Goal: Communication & Community: Answer question/provide support

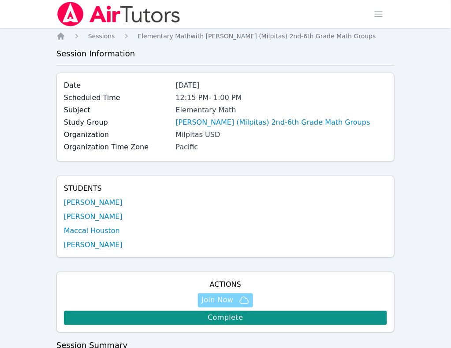
click at [233, 295] on span "Join Now" at bounding box center [217, 300] width 32 height 11
click at [89, 34] on span "Sessions" at bounding box center [101, 36] width 27 height 7
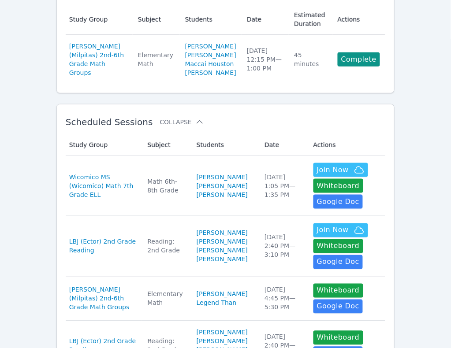
scroll to position [110, 0]
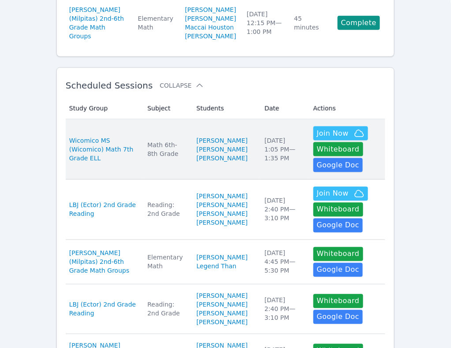
click at [264, 163] on div "Wed Oct 15 1:05 PM — 1:35 PM" at bounding box center [283, 149] width 38 height 26
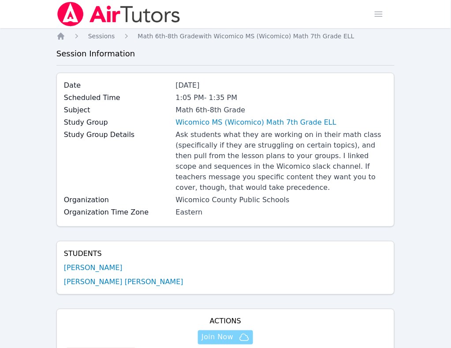
click at [233, 332] on span "Join Now" at bounding box center [217, 337] width 32 height 11
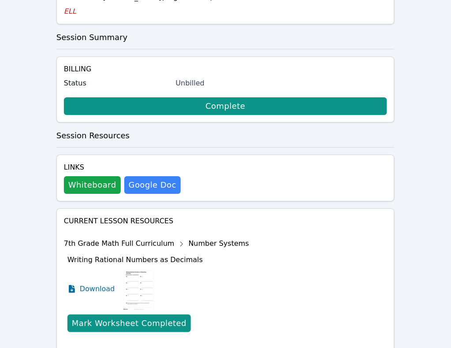
scroll to position [432, 0]
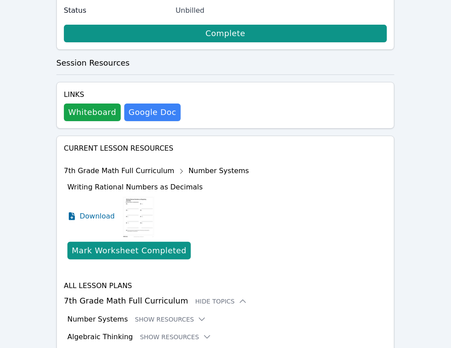
scroll to position [505, 0]
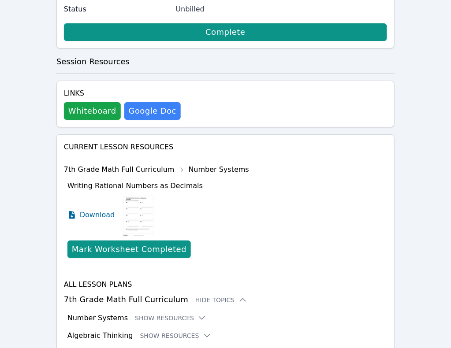
click at [209, 348] on button "Show Resources" at bounding box center [211, 353] width 71 height 9
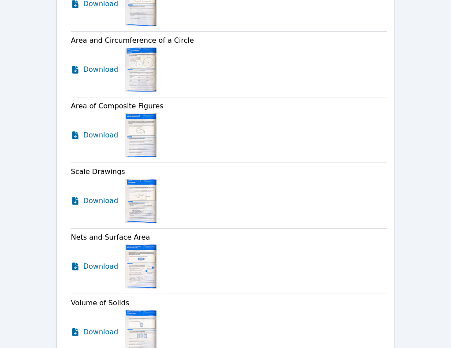
scroll to position [1056, 0]
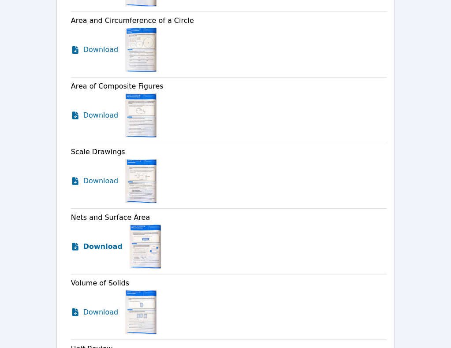
click at [106, 242] on span "Download" at bounding box center [102, 247] width 39 height 11
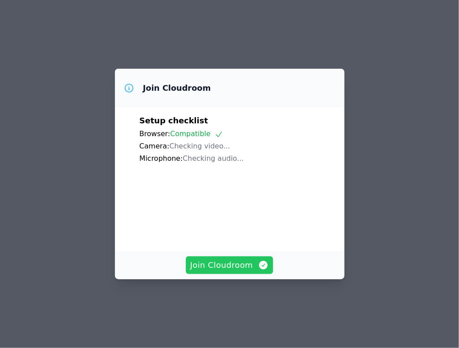
click at [231, 272] on span "Join Cloudroom" at bounding box center [229, 265] width 79 height 12
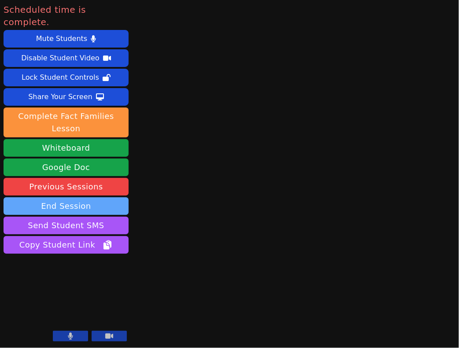
click at [87, 197] on button "End Session" at bounding box center [66, 206] width 125 height 18
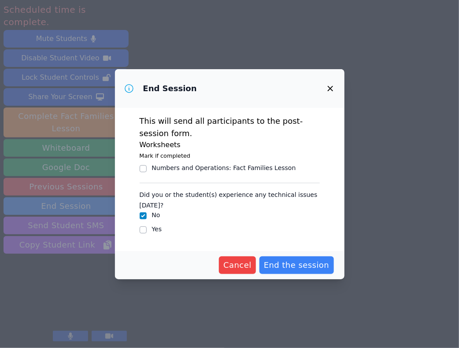
click at [157, 230] on label "Yes" at bounding box center [157, 229] width 10 height 7
click at [147, 230] on input "Yes" at bounding box center [143, 230] width 7 height 7
checkbox input "true"
checkbox input "false"
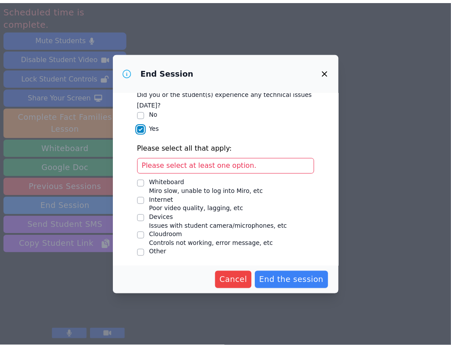
scroll to position [87, 0]
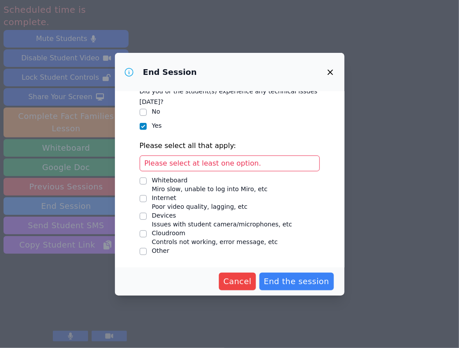
click at [164, 216] on div "Devices" at bounding box center [222, 215] width 141 height 9
click at [147, 216] on input "Devices Issues with student camera/microphones, etc" at bounding box center [143, 216] width 7 height 7
checkbox input "true"
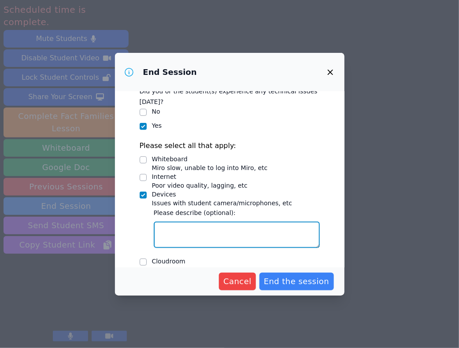
click at [172, 228] on textarea "Devices Issues with student camera/microphones, etc" at bounding box center [237, 235] width 166 height 26
type textarea "N"
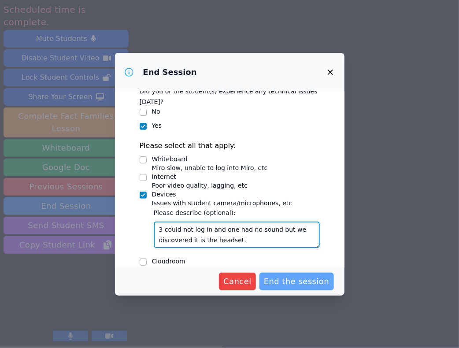
type textarea "3 could not log in and one had no sound but we discovered it is the headset."
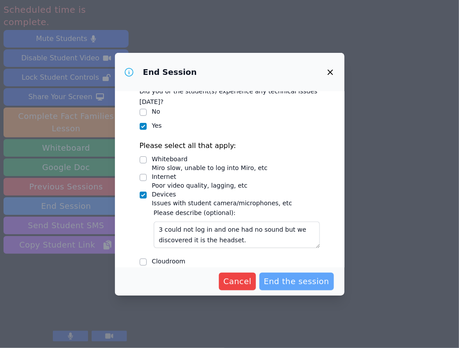
click at [285, 276] on span "End the session" at bounding box center [297, 282] width 66 height 12
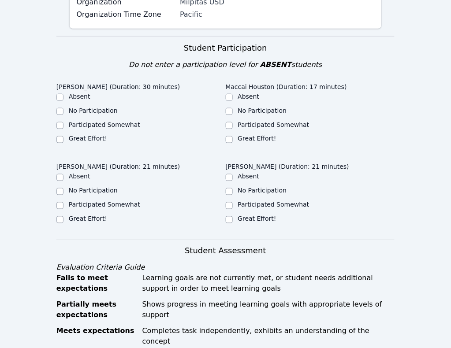
scroll to position [165, 0]
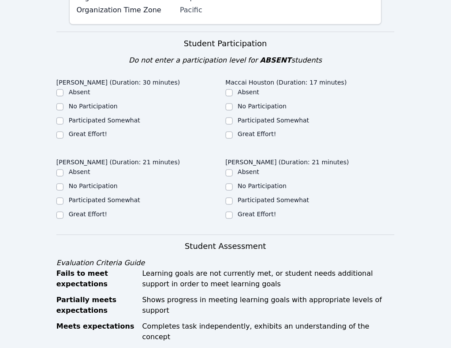
click at [85, 138] on label "Great Effort!" at bounding box center [88, 134] width 38 height 7
click at [63, 139] on input "Great Effort!" at bounding box center [59, 135] width 7 height 7
checkbox input "true"
click at [238, 138] on label "Great Effort!" at bounding box center [257, 134] width 38 height 7
click at [226, 139] on input "Great Effort!" at bounding box center [229, 135] width 7 height 7
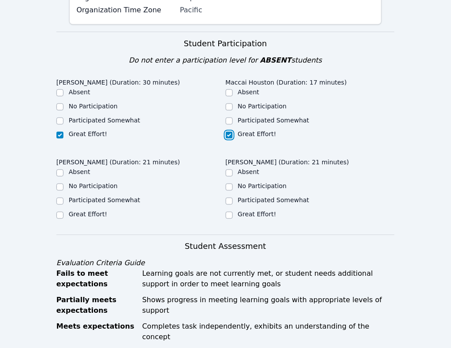
checkbox input "true"
drag, startPoint x: 257, startPoint y: 170, endPoint x: 267, endPoint y: 170, distance: 10.1
click at [107, 211] on label "Great Effort!" at bounding box center [88, 214] width 38 height 7
click at [63, 212] on input "Great Effort!" at bounding box center [59, 215] width 7 height 7
checkbox input "true"
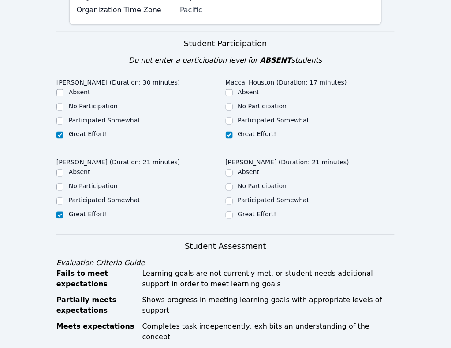
click at [276, 211] on label "Great Effort!" at bounding box center [257, 214] width 38 height 7
click at [233, 212] on input "Great Effort!" at bounding box center [229, 215] width 7 height 7
checkbox input "true"
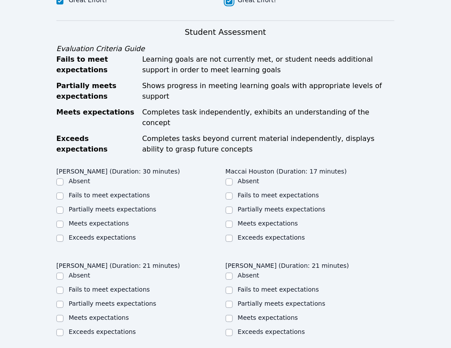
scroll to position [386, 0]
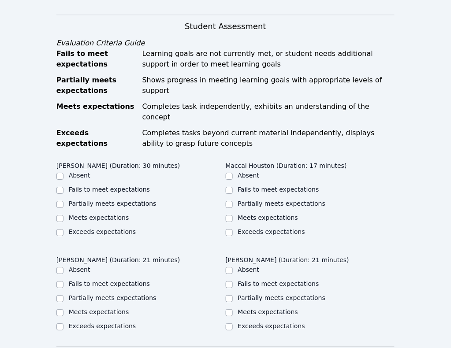
click at [94, 214] on label "Meets expectations" at bounding box center [99, 217] width 60 height 7
click at [63, 215] on input "Meets expectations" at bounding box center [59, 218] width 7 height 7
checkbox input "true"
click at [238, 214] on label "Meets expectations" at bounding box center [268, 217] width 60 height 7
click at [226, 215] on input "Meets expectations" at bounding box center [229, 218] width 7 height 7
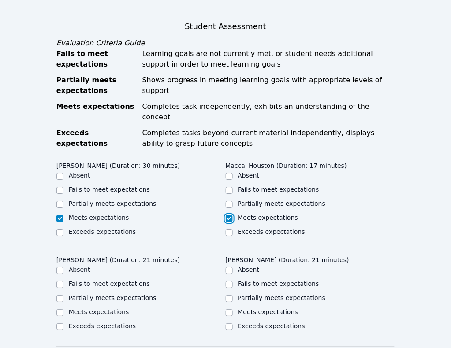
checkbox input "true"
click at [129, 309] on label "Meets expectations" at bounding box center [99, 312] width 60 height 7
click at [298, 309] on label "Meets expectations" at bounding box center [268, 312] width 60 height 7
click at [233, 309] on input "Meets expectations" at bounding box center [229, 312] width 7 height 7
checkbox input "true"
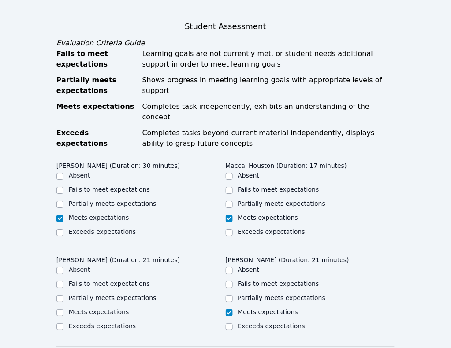
click at [129, 309] on label "Meets expectations" at bounding box center [99, 312] width 60 height 7
click at [63, 309] on input "Meets expectations" at bounding box center [59, 312] width 7 height 7
checkbox input "true"
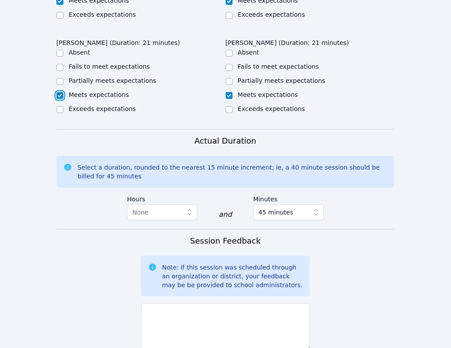
scroll to position [606, 0]
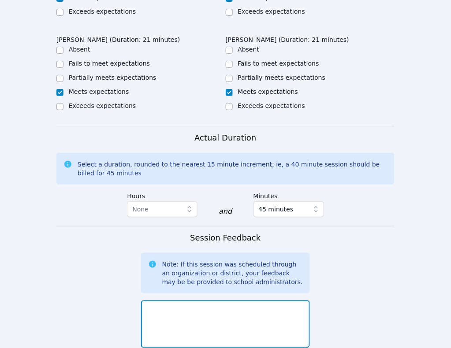
click at [267, 301] on textarea at bounding box center [225, 325] width 169 height 48
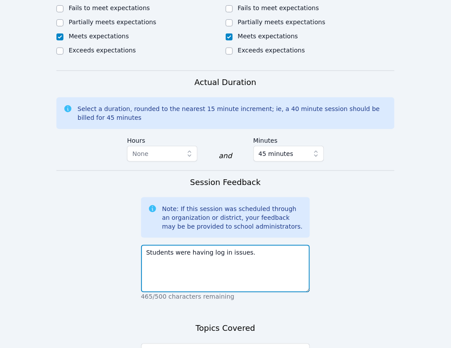
scroll to position [663, 0]
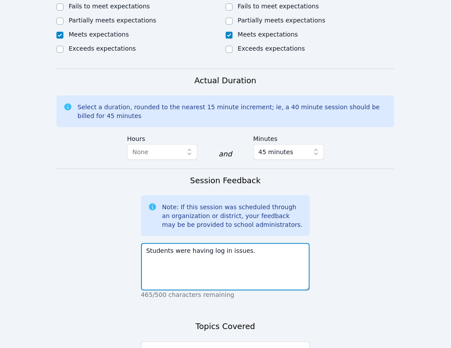
type textarea "Students were having log in issues."
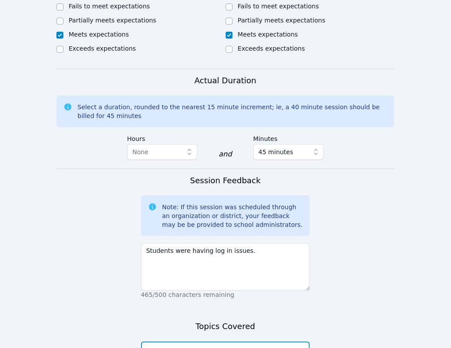
drag, startPoint x: 204, startPoint y: 222, endPoint x: 202, endPoint y: 229, distance: 7.8
type textarea "We began our fact families lesson. The students are working well as a team."
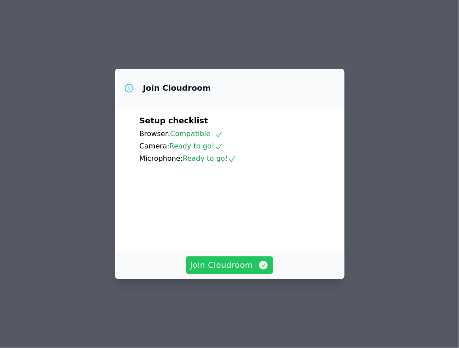
click at [232, 272] on span "Join Cloudroom" at bounding box center [229, 265] width 79 height 12
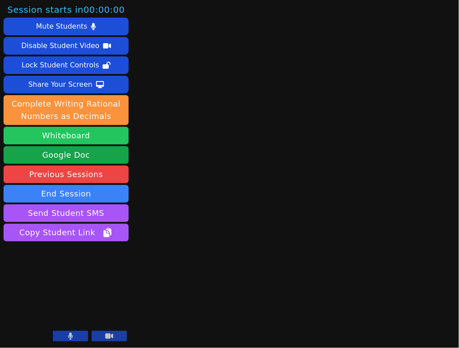
click at [101, 138] on button "Whiteboard" at bounding box center [66, 136] width 125 height 18
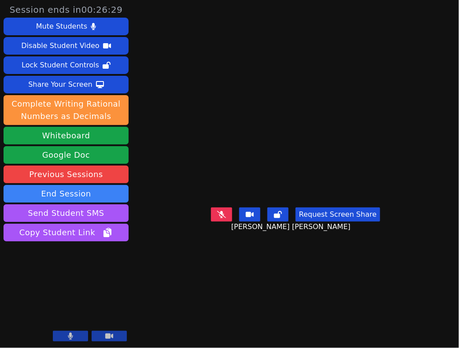
click at [223, 218] on icon at bounding box center [221, 214] width 9 height 7
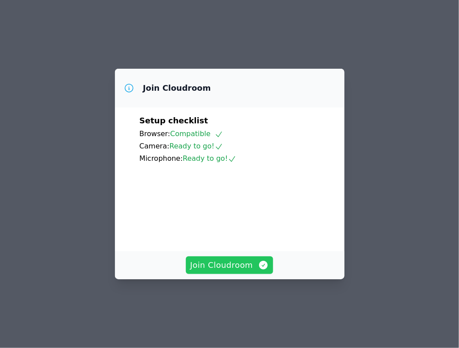
click at [214, 272] on span "Join Cloudroom" at bounding box center [229, 265] width 79 height 12
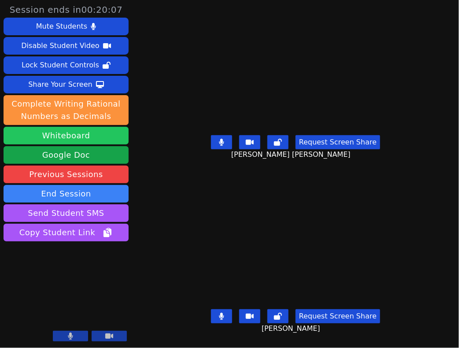
click at [66, 135] on button "Whiteboard" at bounding box center [66, 136] width 125 height 18
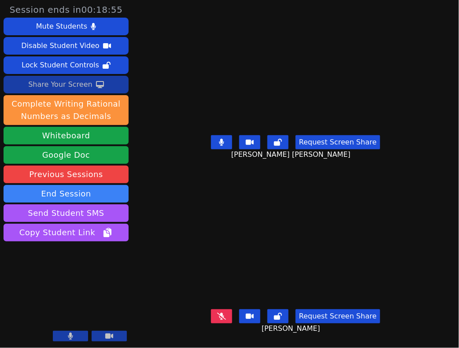
click at [90, 80] on button "Share Your Screen" at bounding box center [66, 85] width 125 height 18
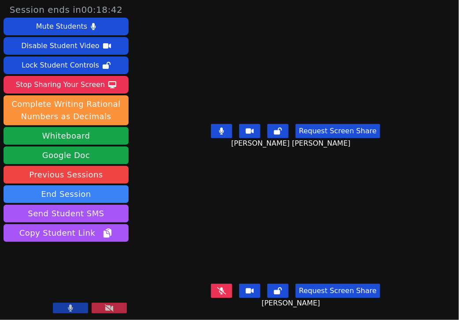
click at [223, 287] on icon at bounding box center [221, 290] width 9 height 7
click at [221, 287] on icon at bounding box center [221, 290] width 5 height 7
click at [222, 287] on icon at bounding box center [221, 290] width 9 height 7
click at [223, 287] on icon at bounding box center [221, 290] width 5 height 7
click at [220, 287] on icon at bounding box center [221, 290] width 9 height 7
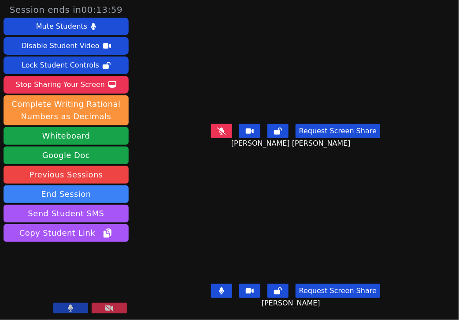
click at [231, 127] on button at bounding box center [221, 131] width 21 height 14
click at [223, 128] on icon at bounding box center [221, 130] width 9 height 7
click at [223, 287] on icon at bounding box center [221, 290] width 9 height 7
click at [103, 308] on button at bounding box center [109, 307] width 35 height 11
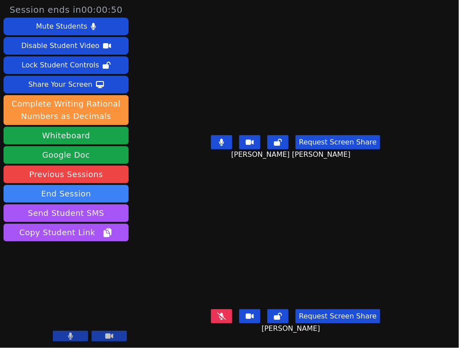
click at [215, 306] on div "Request Screen Share Jhon Reis-Costa" at bounding box center [296, 323] width 222 height 35
click at [219, 313] on icon at bounding box center [221, 316] width 9 height 7
